Goal: Complete application form

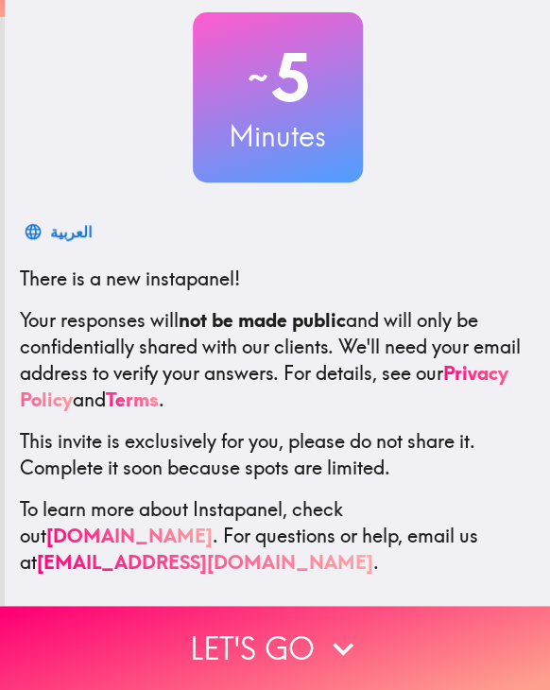
scroll to position [124, 0]
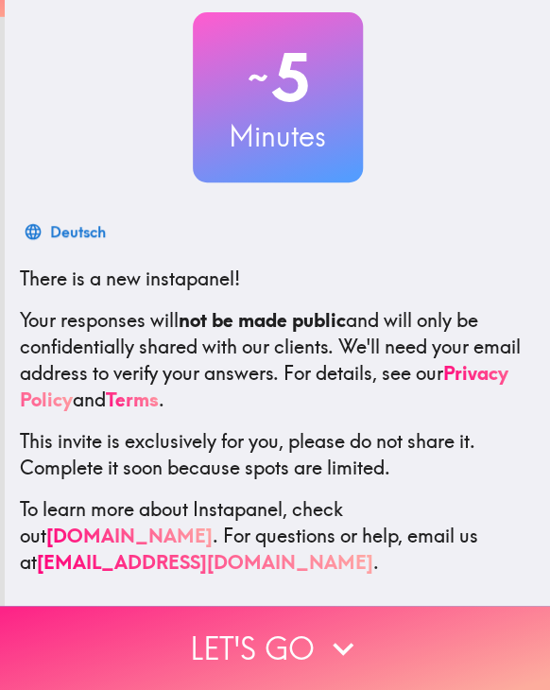
click at [274, 613] on button "Let's go" at bounding box center [275, 648] width 550 height 84
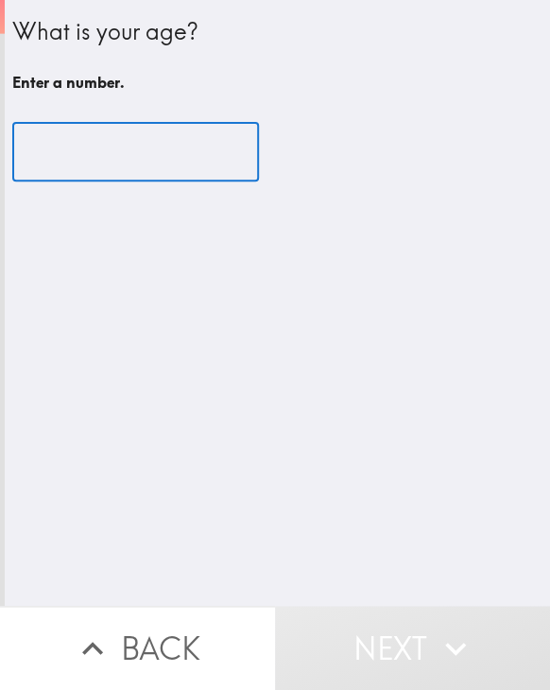
click at [143, 140] on input "number" at bounding box center [135, 152] width 247 height 59
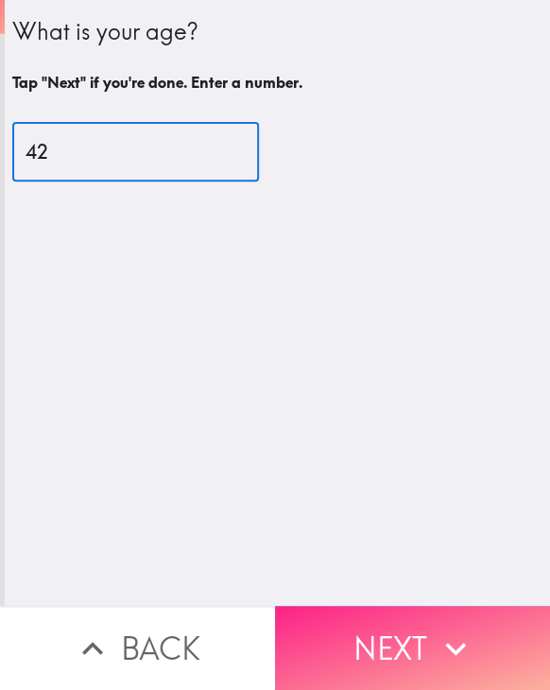
type input "42"
click at [357, 616] on button "Next" at bounding box center [412, 648] width 275 height 84
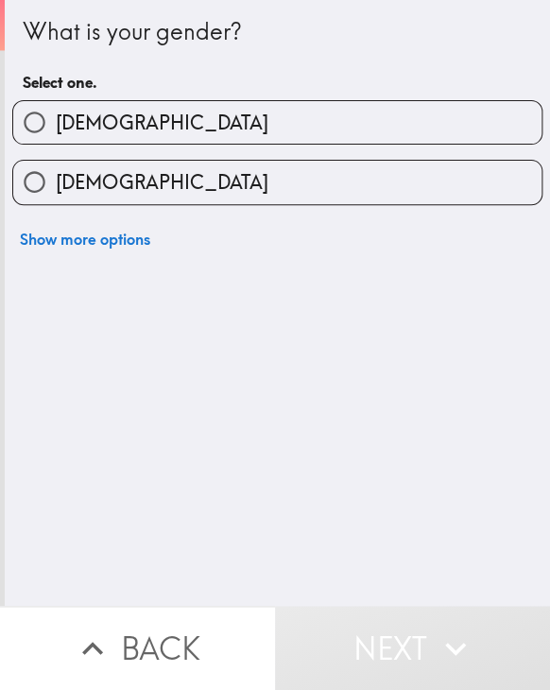
click at [101, 108] on label "[DEMOGRAPHIC_DATA]" at bounding box center [277, 122] width 529 height 43
click at [56, 108] on input "[DEMOGRAPHIC_DATA]" at bounding box center [34, 122] width 43 height 43
radio input "true"
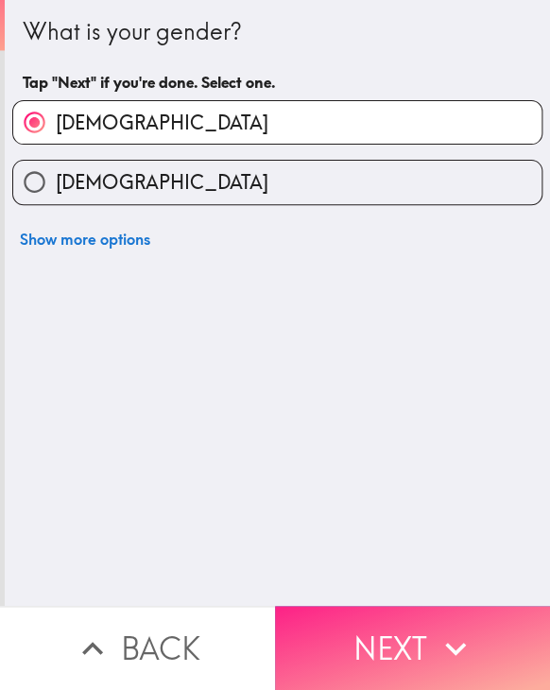
click at [439, 635] on icon "button" at bounding box center [456, 649] width 42 height 42
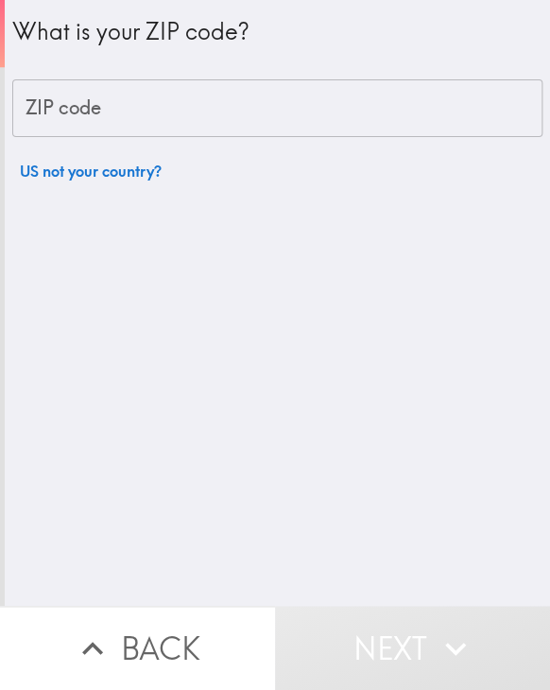
click at [155, 104] on input "ZIP code" at bounding box center [277, 108] width 530 height 59
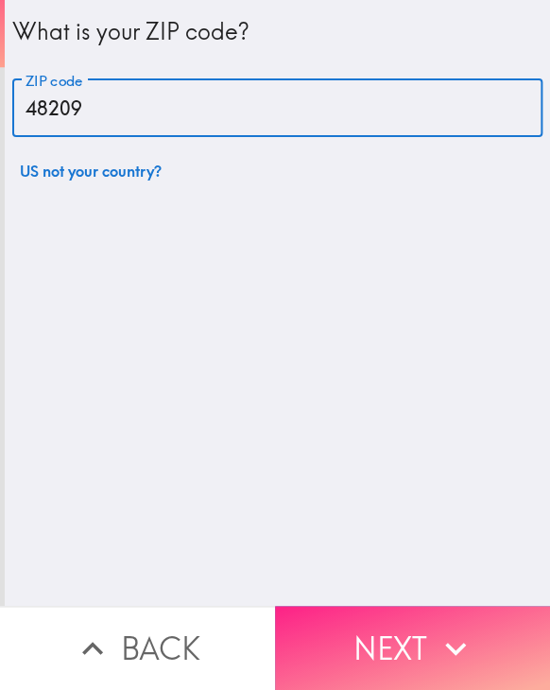
type input "48209"
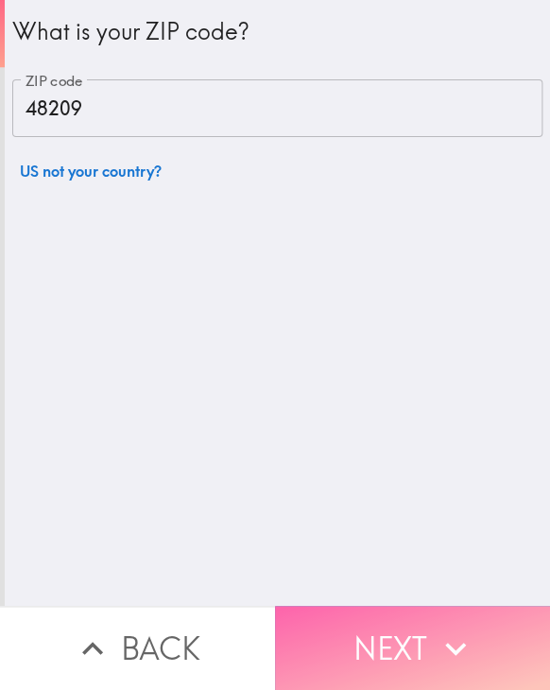
click at [435, 628] on icon "button" at bounding box center [456, 649] width 42 height 42
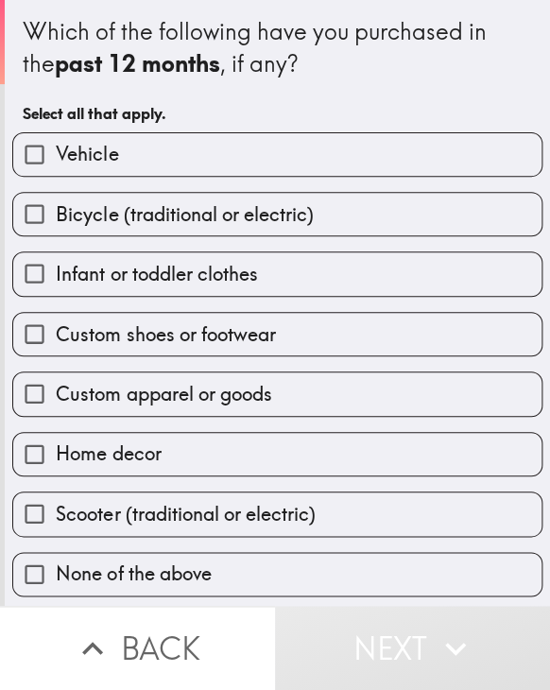
click at [207, 452] on label "Home decor" at bounding box center [277, 454] width 529 height 43
click at [56, 452] on input "Home decor" at bounding box center [34, 454] width 43 height 43
checkbox input "true"
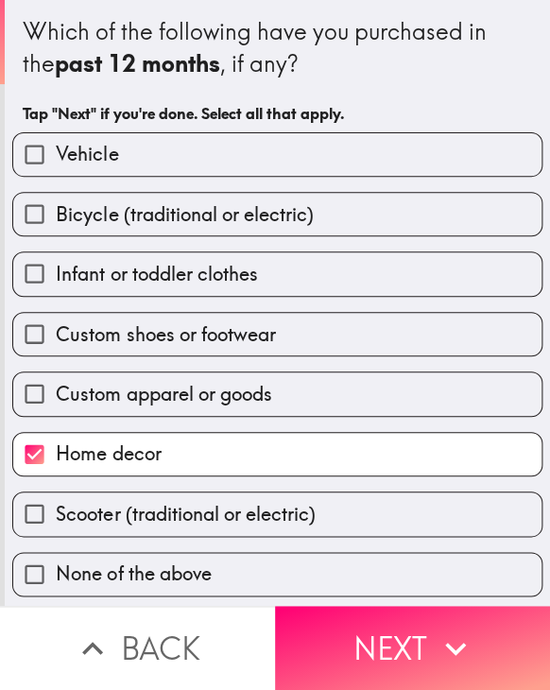
click at [187, 338] on span "Custom shoes or footwear" at bounding box center [165, 334] width 219 height 26
click at [56, 338] on input "Custom shoes or footwear" at bounding box center [34, 334] width 43 height 43
checkbox input "true"
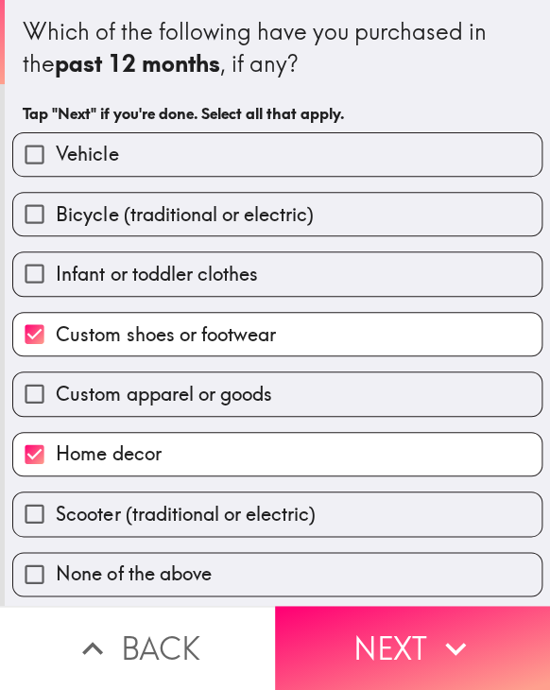
click at [253, 410] on label "Custom apparel or goods" at bounding box center [277, 394] width 529 height 43
click at [56, 410] on input "Custom apparel or goods" at bounding box center [34, 394] width 43 height 43
checkbox input "true"
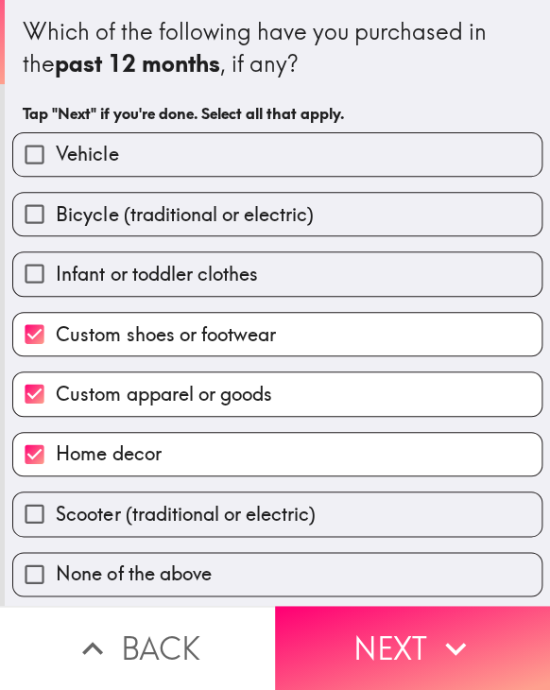
click at [217, 286] on label "Infant or toddler clothes" at bounding box center [277, 273] width 529 height 43
click at [56, 286] on input "Infant or toddler clothes" at bounding box center [34, 273] width 43 height 43
checkbox input "true"
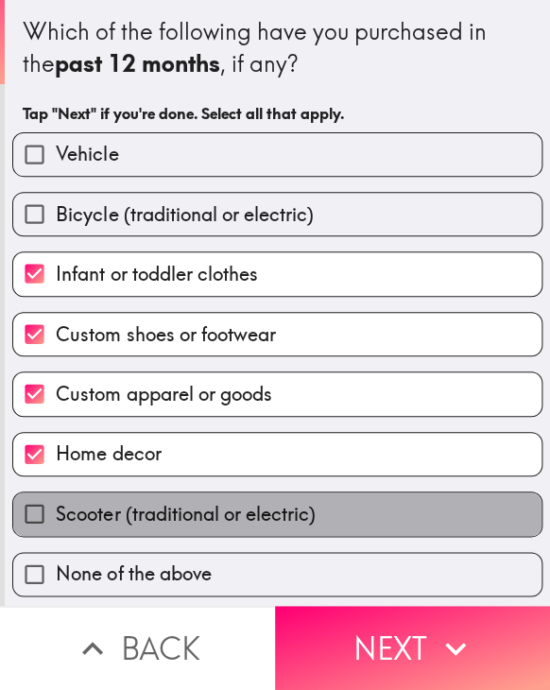
drag, startPoint x: 338, startPoint y: 516, endPoint x: 355, endPoint y: 524, distance: 18.6
click at [340, 518] on label "Scooter (traditional or electric)" at bounding box center [277, 514] width 529 height 43
click at [56, 518] on input "Scooter (traditional or electric)" at bounding box center [34, 514] width 43 height 43
checkbox input "true"
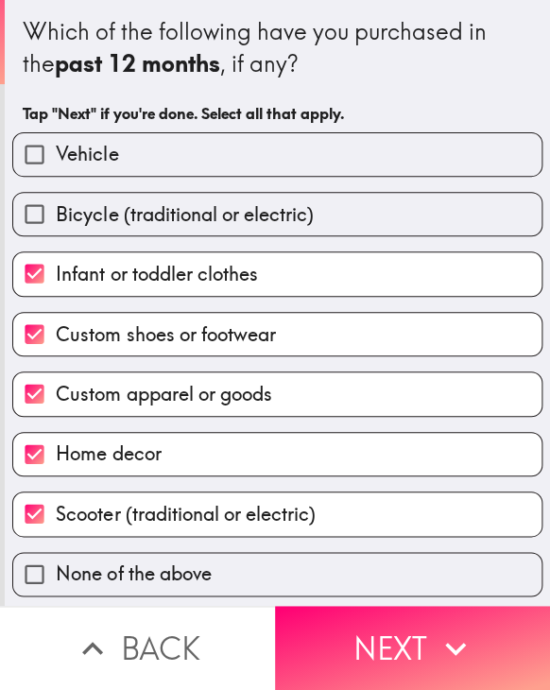
click at [221, 222] on span "Bicycle (traditional or electric)" at bounding box center [184, 214] width 257 height 26
click at [56, 222] on input "Bicycle (traditional or electric)" at bounding box center [34, 214] width 43 height 43
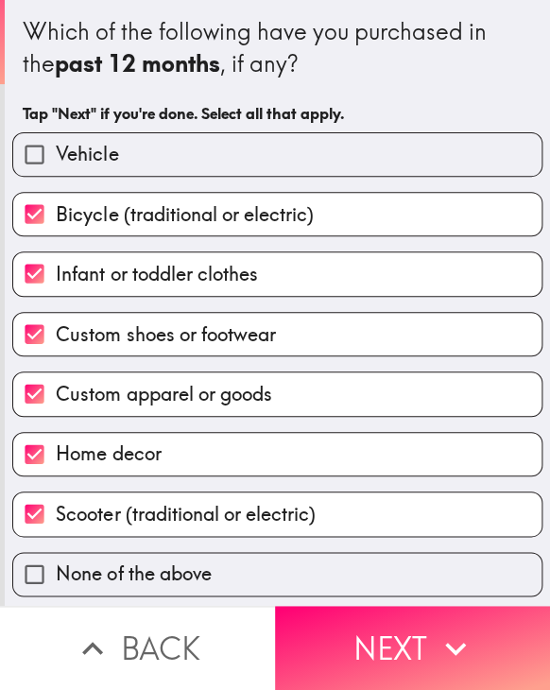
click at [211, 211] on span "Bicycle (traditional or electric)" at bounding box center [184, 214] width 257 height 26
click at [56, 211] on input "Bicycle (traditional or electric)" at bounding box center [34, 214] width 43 height 43
checkbox input "false"
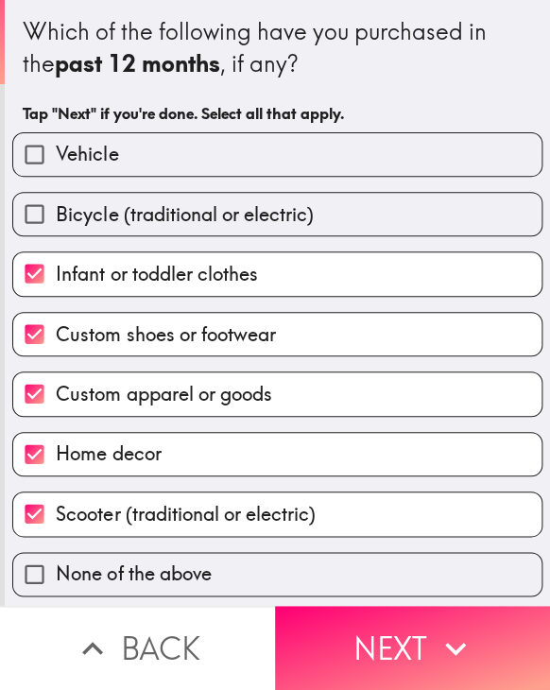
click at [320, 519] on label "Scooter (traditional or electric)" at bounding box center [277, 514] width 529 height 43
click at [56, 519] on input "Scooter (traditional or electric)" at bounding box center [34, 514] width 43 height 43
checkbox input "false"
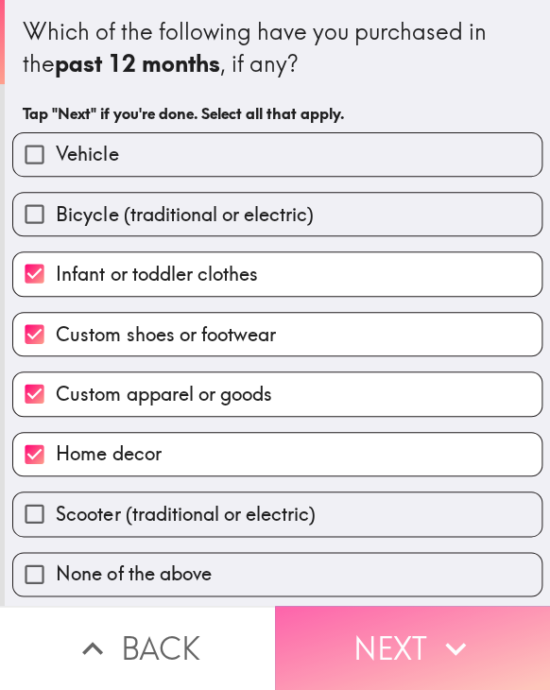
click at [422, 641] on button "Next" at bounding box center [412, 648] width 275 height 84
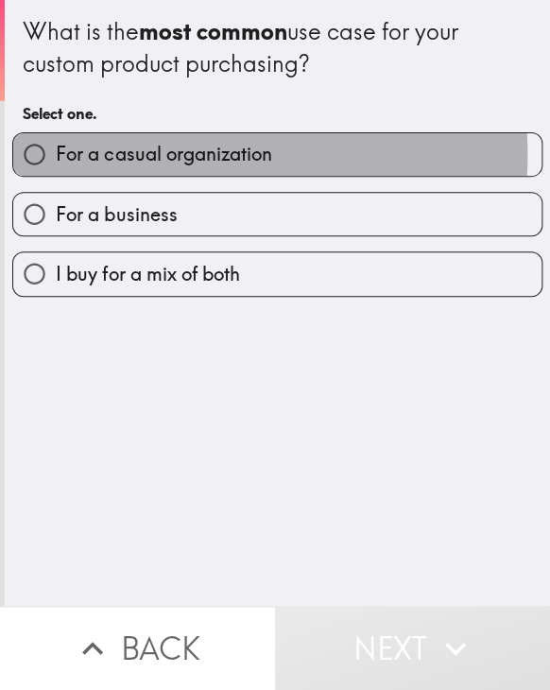
click at [108, 153] on span "For a casual organization" at bounding box center [164, 154] width 216 height 26
click at [56, 153] on input "For a casual organization" at bounding box center [34, 154] width 43 height 43
radio input "true"
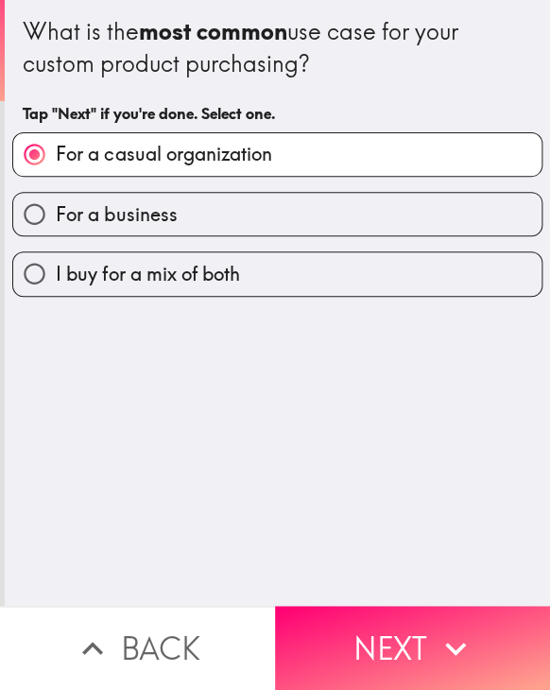
click at [120, 204] on span "For a business" at bounding box center [116, 214] width 121 height 26
click at [56, 204] on input "For a business" at bounding box center [34, 214] width 43 height 43
radio input "true"
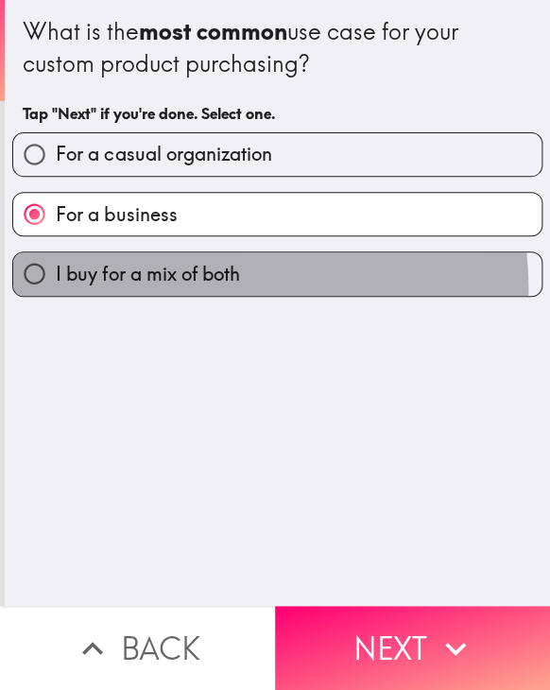
click at [200, 287] on label "I buy for a mix of both" at bounding box center [277, 273] width 529 height 43
click at [56, 287] on input "I buy for a mix of both" at bounding box center [34, 273] width 43 height 43
radio input "true"
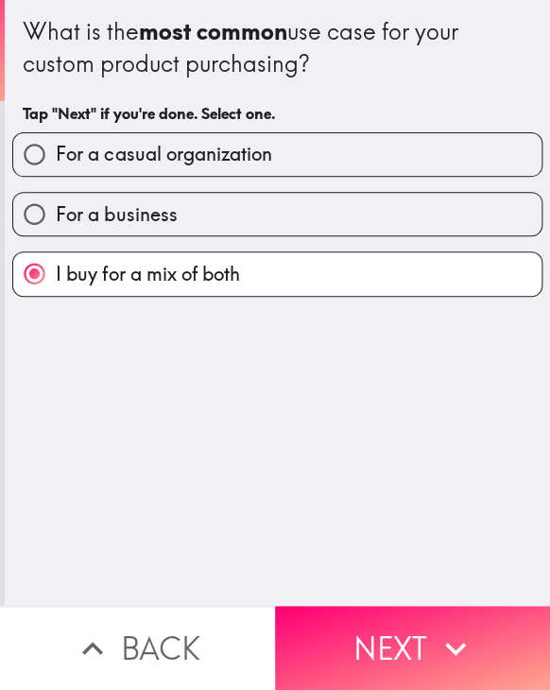
click at [221, 284] on span "I buy for a mix of both" at bounding box center [147, 274] width 183 height 26
click at [56, 284] on input "I buy for a mix of both" at bounding box center [34, 273] width 43 height 43
click at [273, 383] on div "What is the most common use case for your custom product purchasing? Tap "Next"…" at bounding box center [278, 303] width 546 height 606
click at [401, 618] on button "Next" at bounding box center [412, 648] width 275 height 84
